Goal: Transaction & Acquisition: Purchase product/service

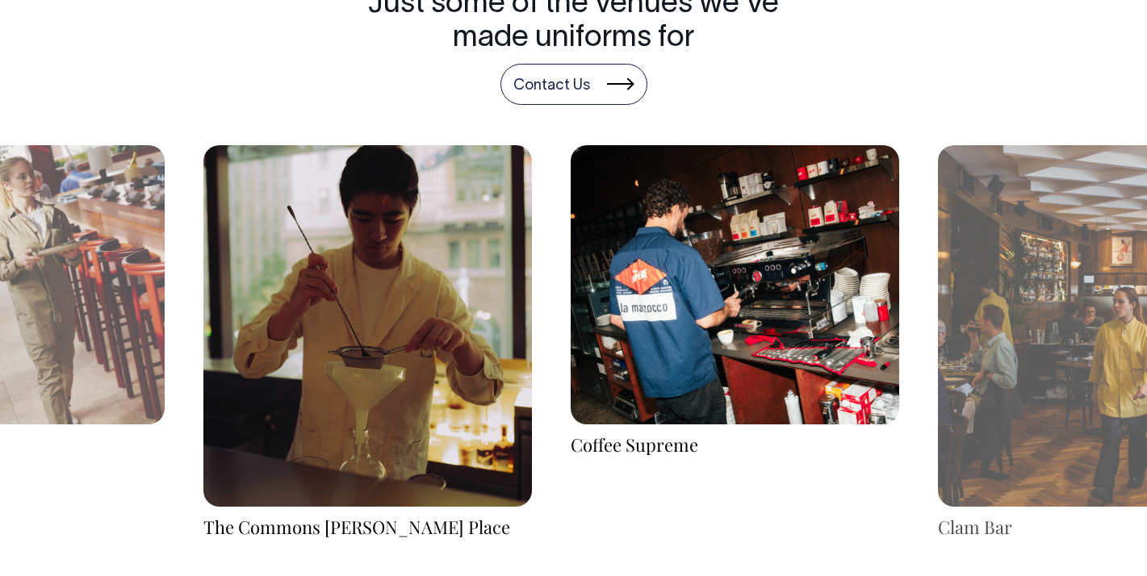
scroll to position [2484, 0]
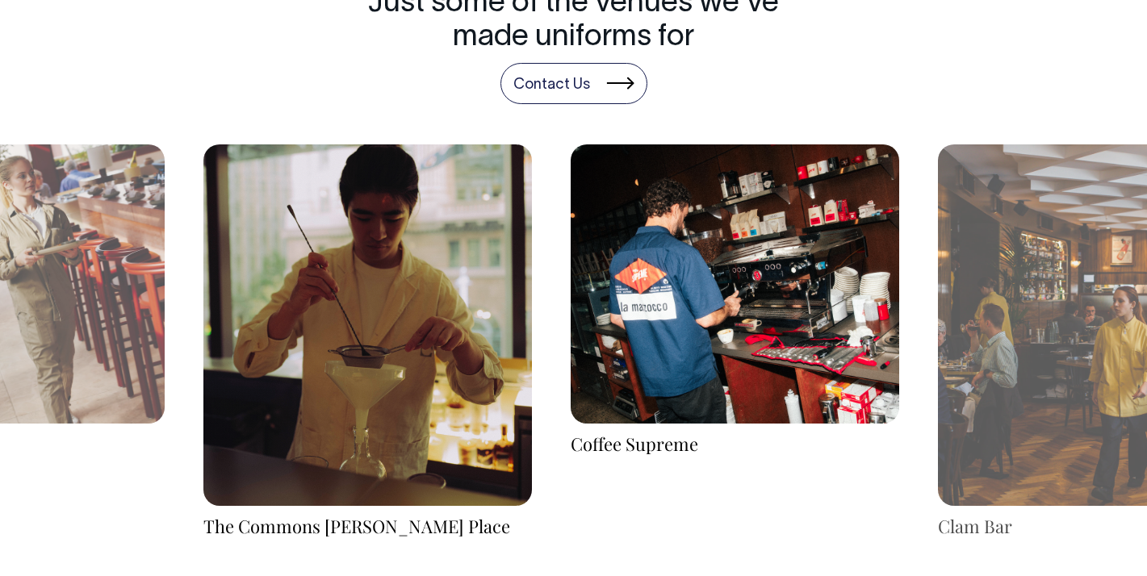
click at [997, 390] on img at bounding box center [1102, 325] width 329 height 362
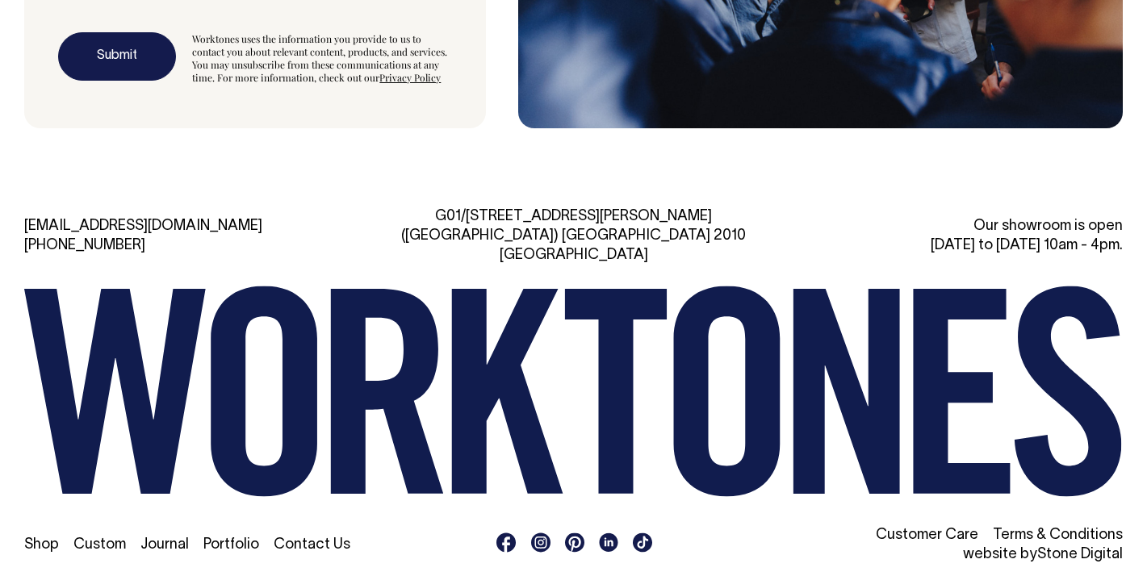
scroll to position [4589, 0]
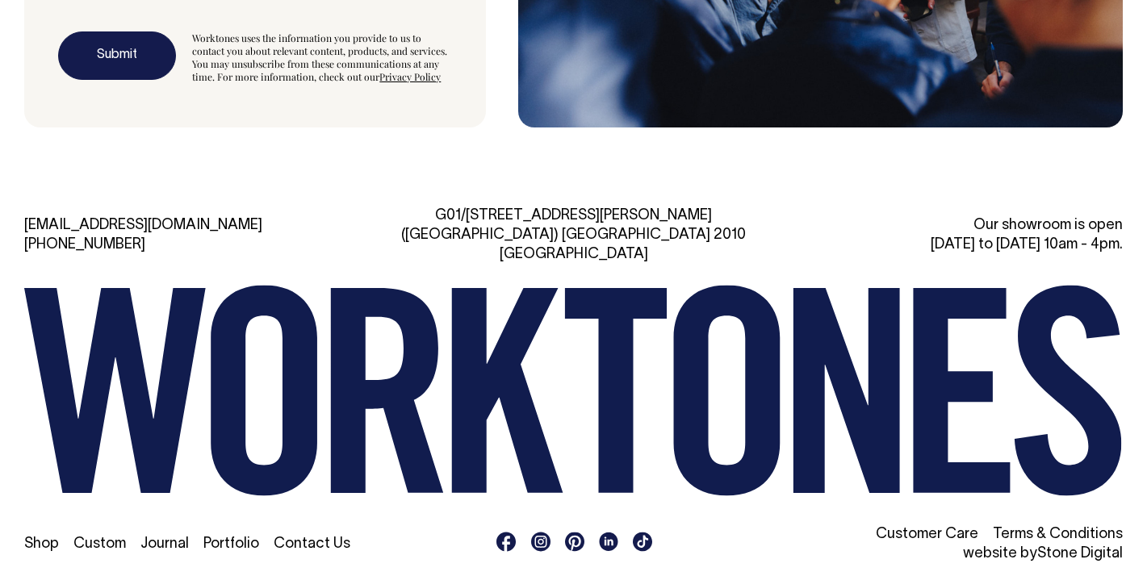
click at [45, 538] on link "Shop" at bounding box center [41, 545] width 35 height 14
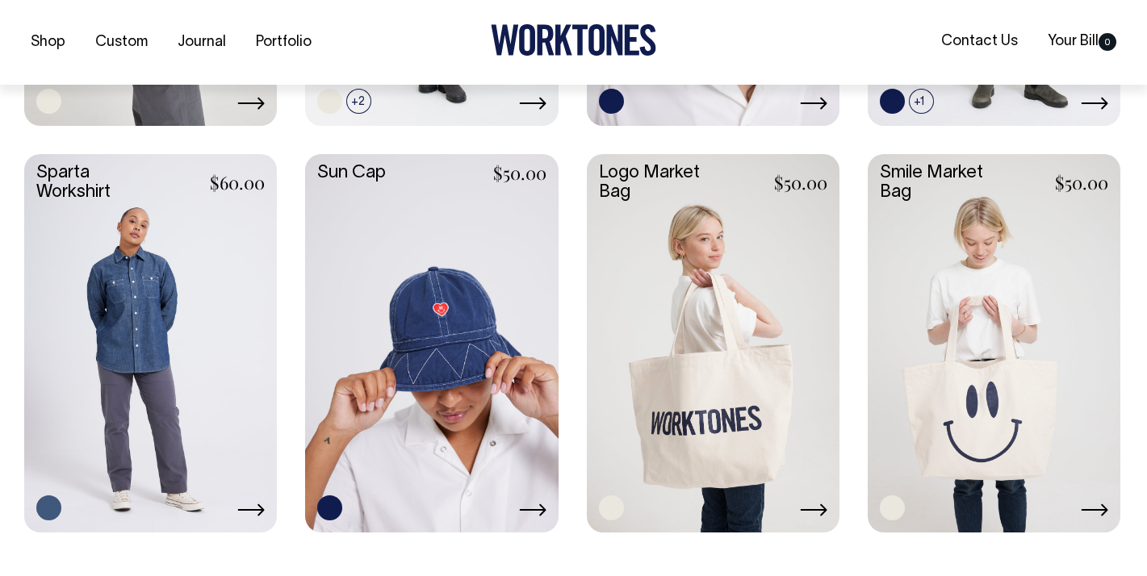
scroll to position [2665, 0]
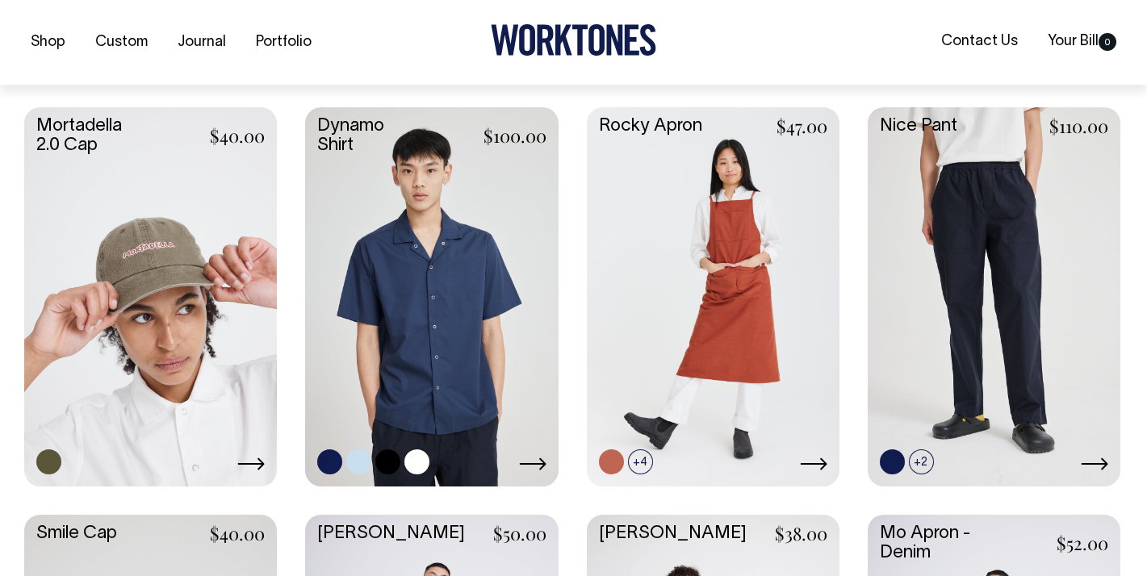
click at [441, 333] on link at bounding box center [431, 295] width 253 height 376
